Goal: Transaction & Acquisition: Download file/media

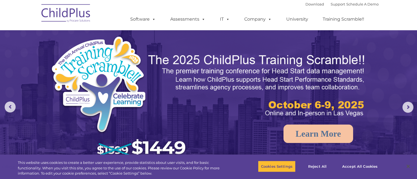
scroll to position [90, 0]
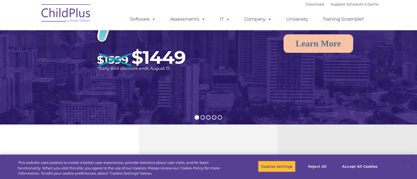
select select "MEDIUM"
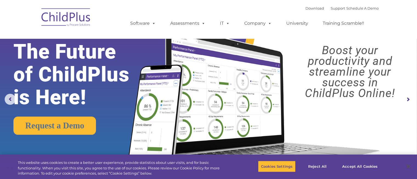
scroll to position [0, 0]
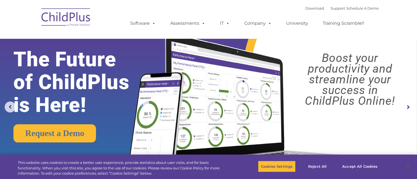
click at [52, 18] on img at bounding box center [66, 17] width 55 height 27
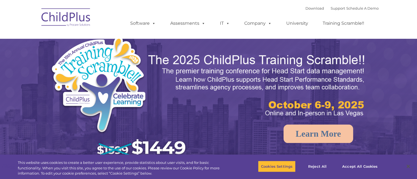
select select "MEDIUM"
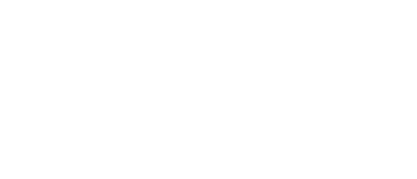
type input ""
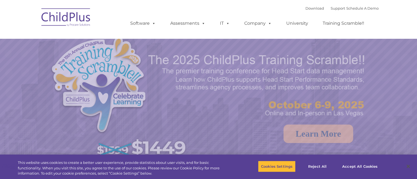
select select "MEDIUM"
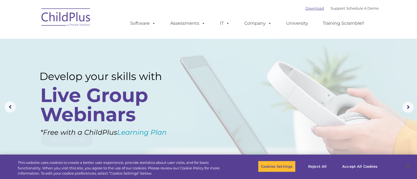
click at [310, 9] on link "Download" at bounding box center [315, 8] width 19 height 4
